Goal: Check status: Check status

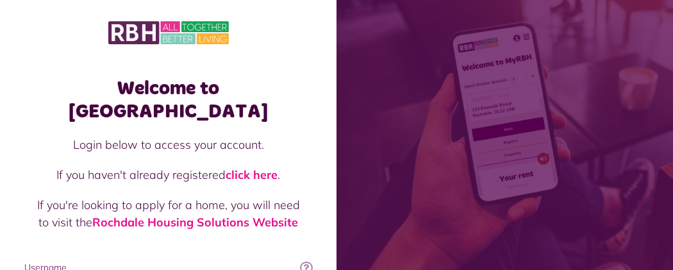
type input "**********"
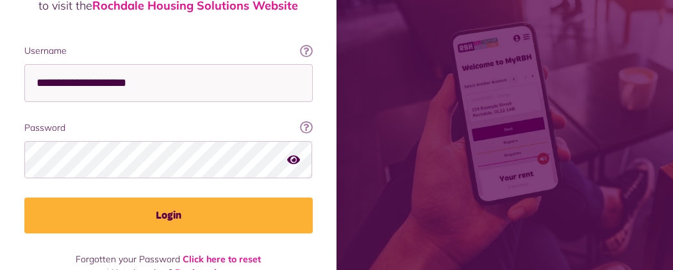
scroll to position [227, 0]
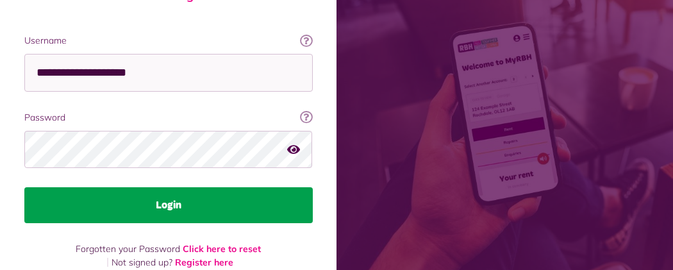
click at [313, 187] on button "Login" at bounding box center [168, 205] width 288 height 36
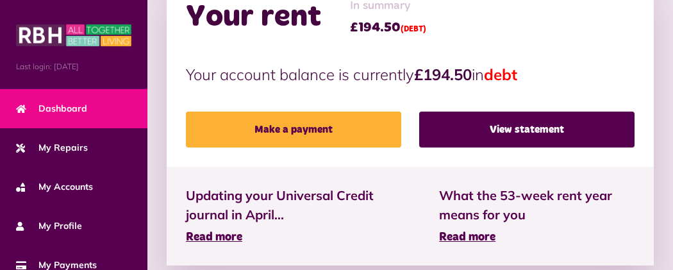
scroll to position [461, 0]
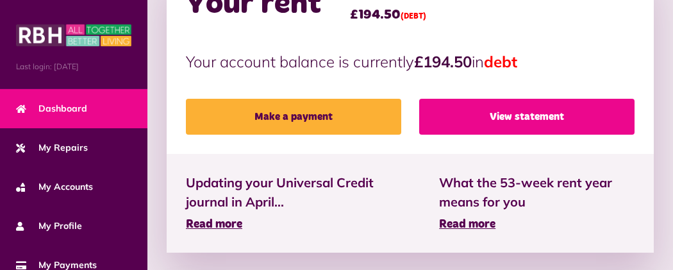
click at [487, 99] on link "View statement" at bounding box center [526, 117] width 215 height 36
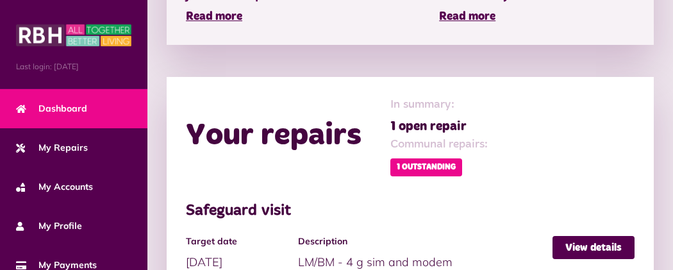
scroll to position [671, 0]
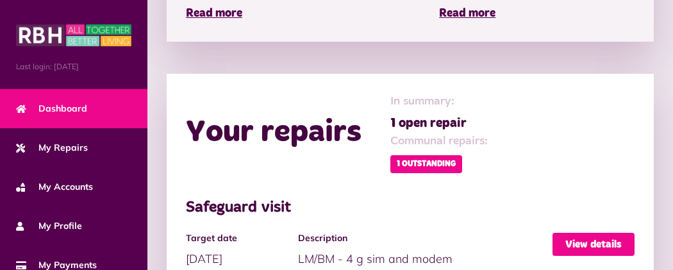
click at [594, 233] on link "View details" at bounding box center [593, 244] width 82 height 23
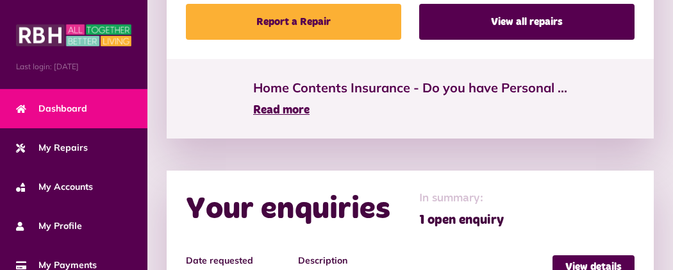
scroll to position [979, 0]
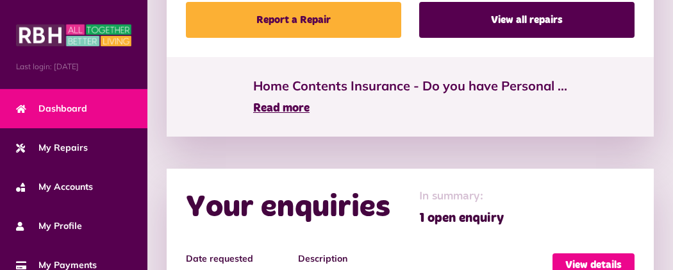
click at [609, 253] on link "View details" at bounding box center [593, 264] width 82 height 23
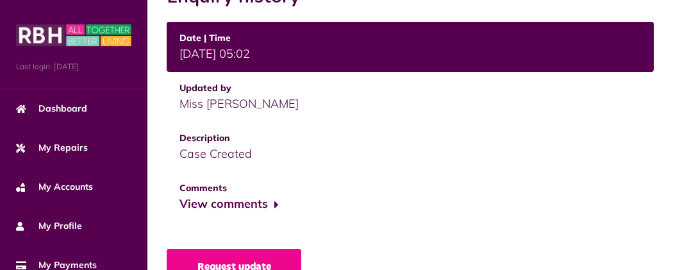
scroll to position [564, 0]
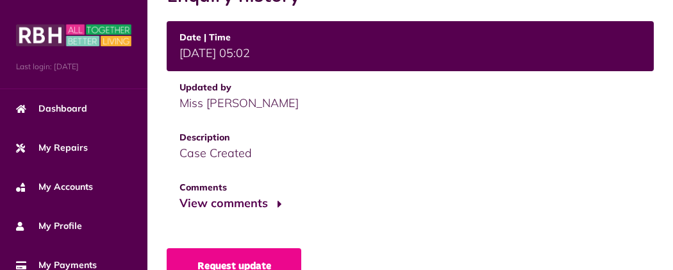
click at [179, 194] on button "View comments" at bounding box center [228, 203] width 99 height 19
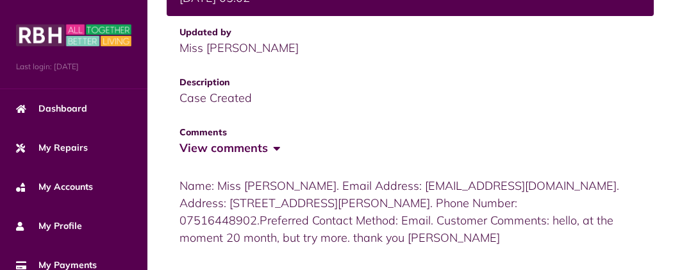
scroll to position [634, 0]
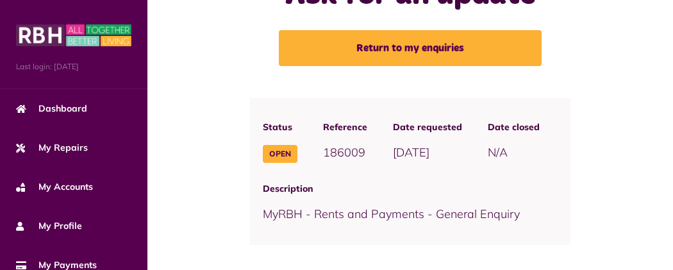
scroll to position [119, 0]
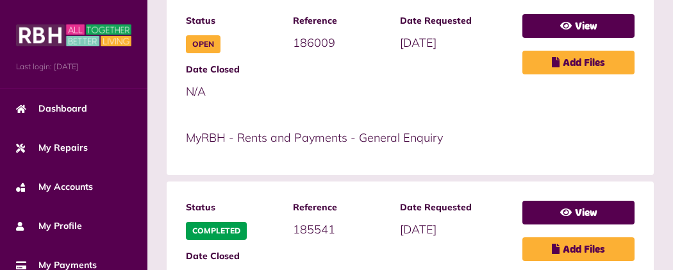
scroll to position [306, 0]
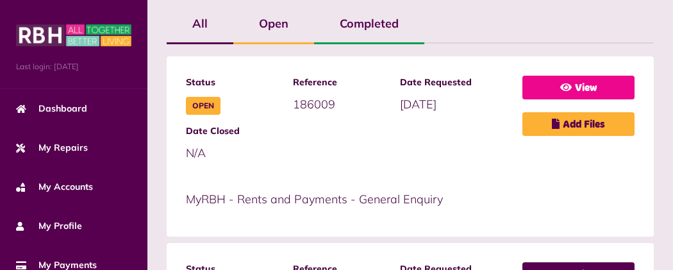
click at [560, 92] on icon at bounding box center [566, 87] width 12 height 10
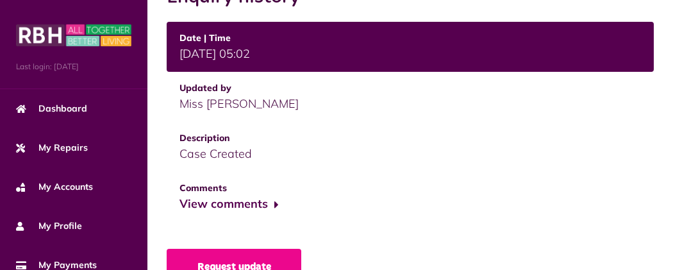
scroll to position [564, 0]
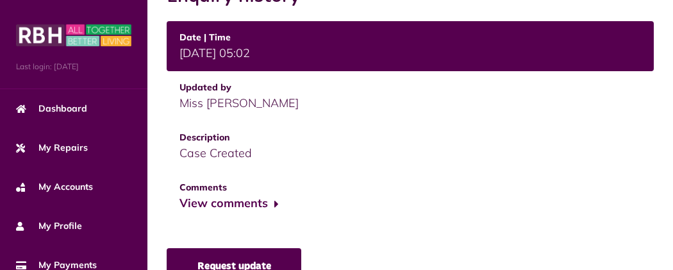
click at [167, 248] on link "Request update" at bounding box center [234, 266] width 135 height 36
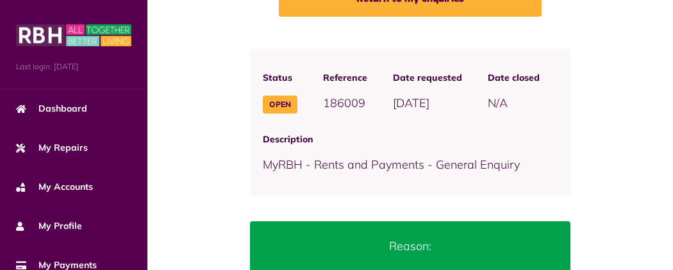
scroll to position [119, 0]
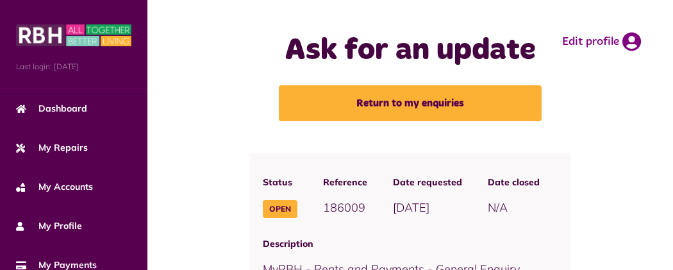
scroll to position [119, 0]
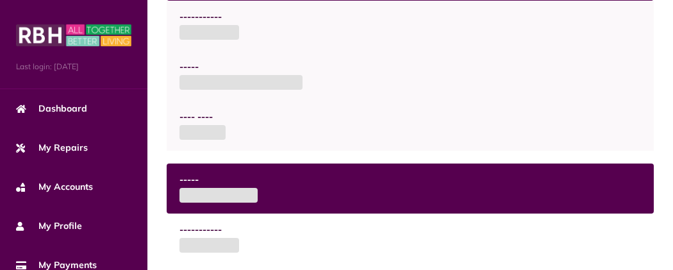
scroll to position [564, 0]
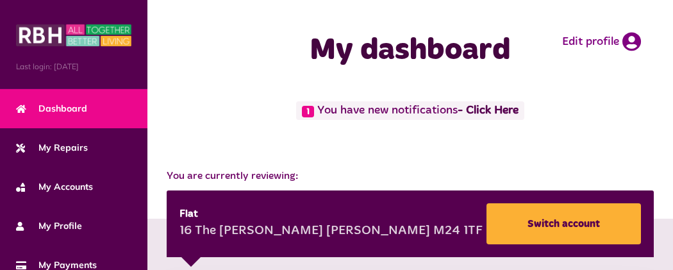
scroll to position [415, 0]
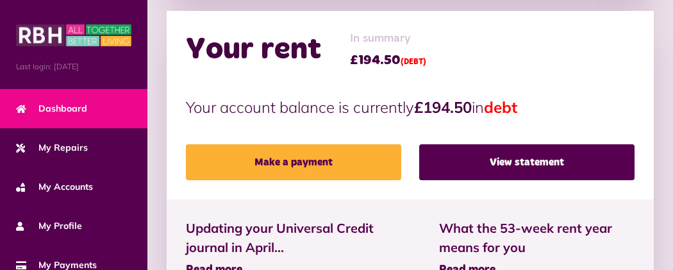
click at [186, 96] on p "Your account balance is currently £194.50 in debt" at bounding box center [410, 106] width 448 height 23
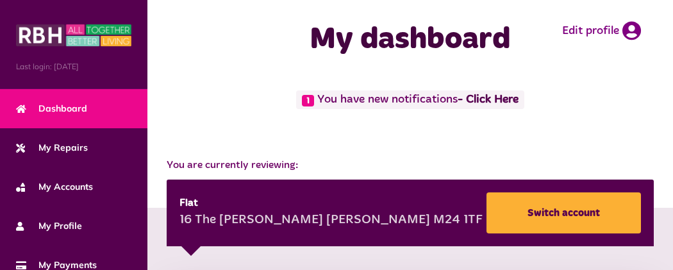
scroll to position [0, 0]
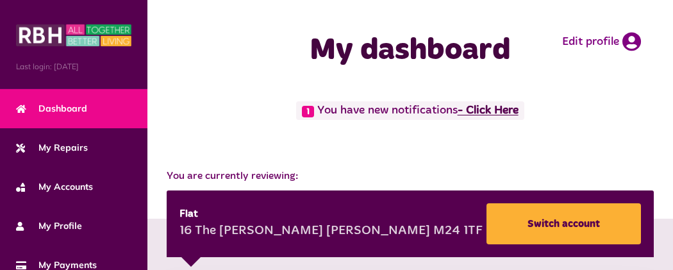
click at [457, 117] on link "- Click Here" at bounding box center [487, 111] width 61 height 12
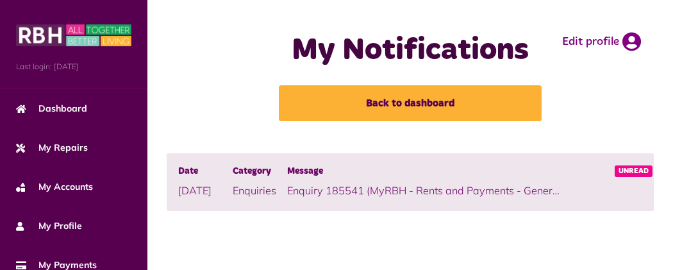
scroll to position [97, 0]
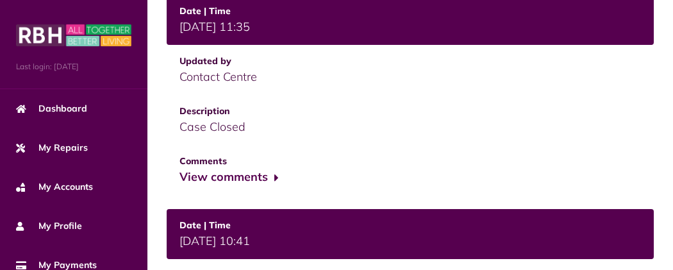
scroll to position [589, 0]
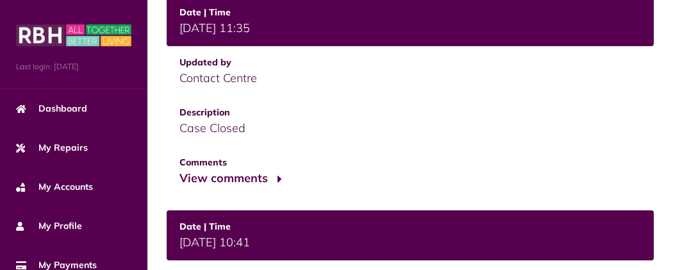
click at [179, 169] on button "View comments" at bounding box center [228, 178] width 99 height 19
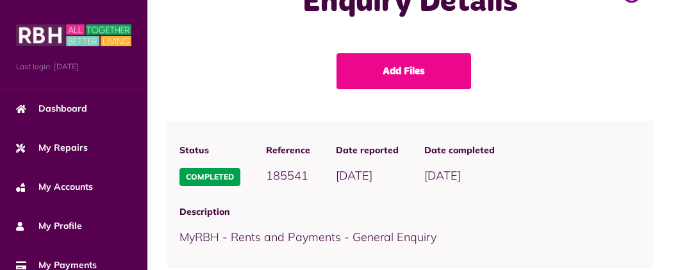
scroll to position [0, 0]
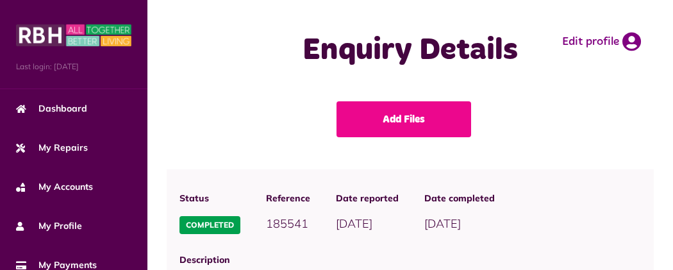
click at [0, 0] on button "Menu" at bounding box center [0, 0] width 0 height 0
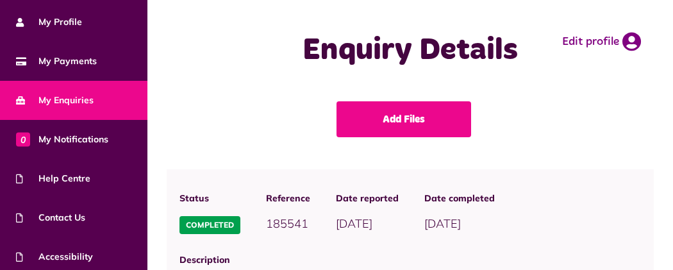
scroll to position [251, 0]
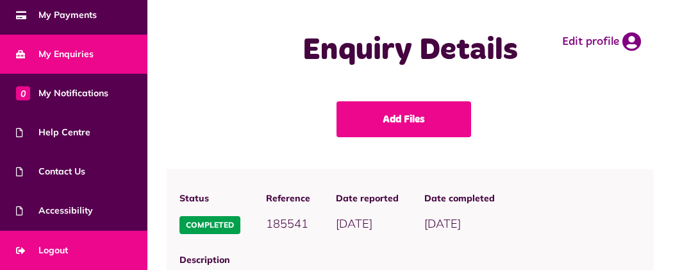
click at [63, 249] on span "Logout" at bounding box center [42, 249] width 52 height 13
